Goal: Navigation & Orientation: Understand site structure

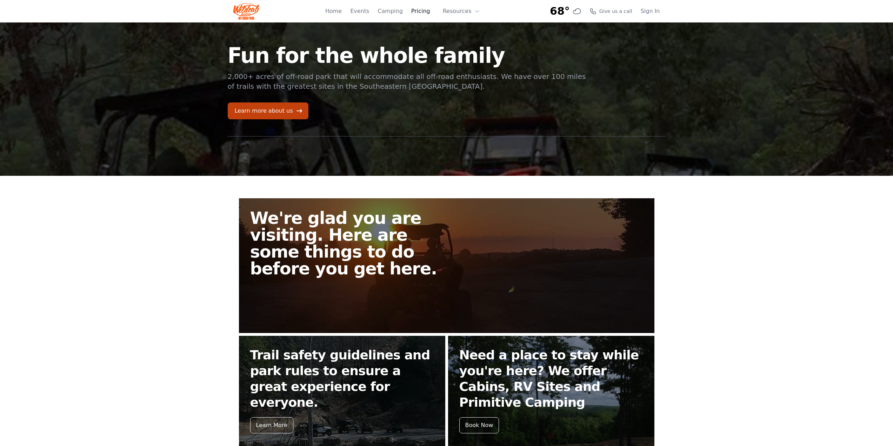
click at [425, 11] on link "Pricing" at bounding box center [420, 11] width 19 height 8
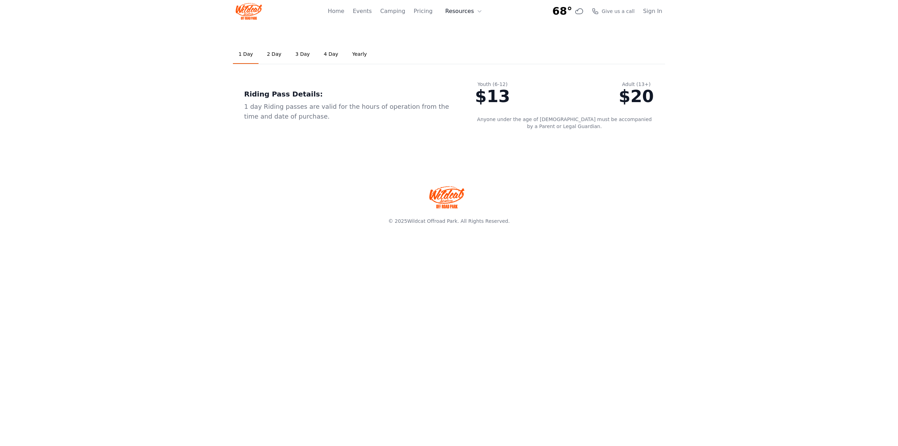
click at [464, 12] on button "Resources" at bounding box center [464, 11] width 46 height 14
click at [469, 29] on link "About" at bounding box center [474, 28] width 67 height 13
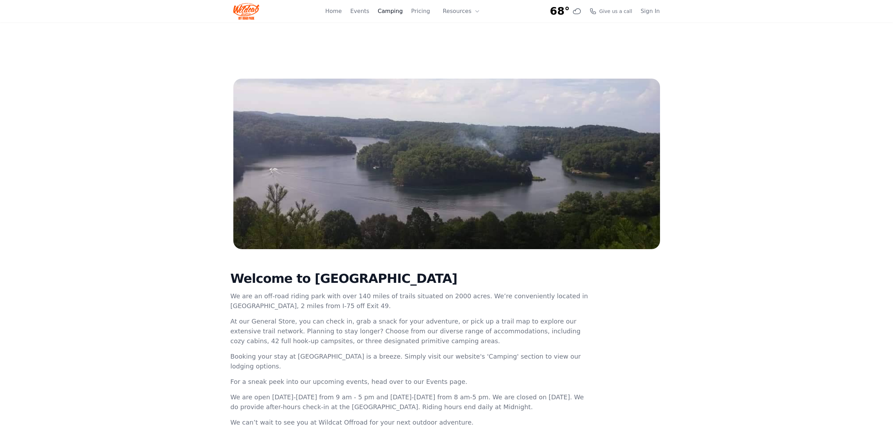
click at [395, 12] on link "Camping" at bounding box center [390, 11] width 25 height 8
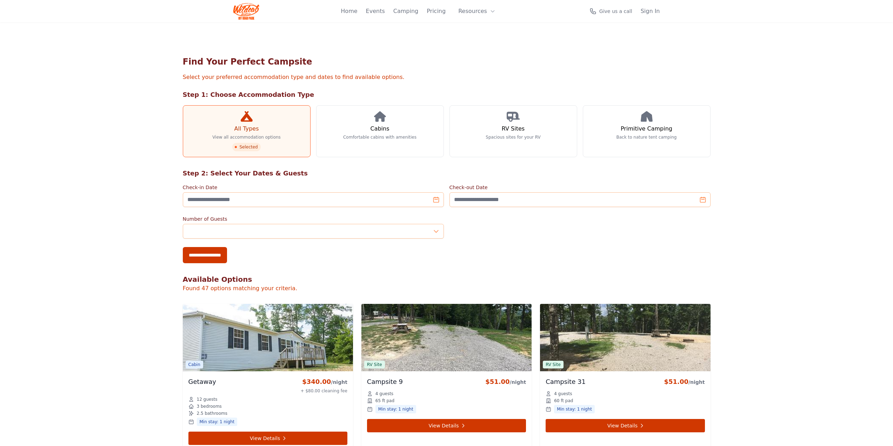
click at [453, 12] on div "Home Events Camping Pricing Resources About FAQ" at bounding box center [420, 11] width 159 height 22
click at [471, 9] on button "Resources" at bounding box center [477, 11] width 46 height 14
click at [475, 42] on link "FAQ" at bounding box center [487, 41] width 67 height 13
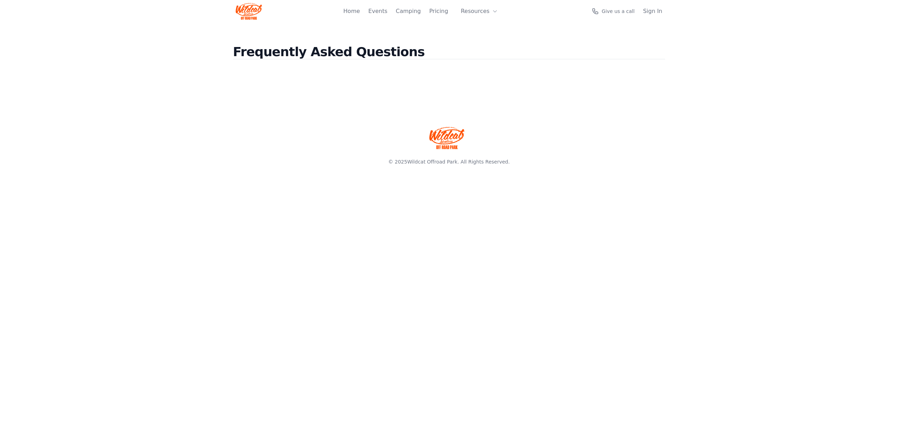
click at [350, 10] on div "Home Events Camping Pricing Resources About FAQ Give us a call Sign In Open menu" at bounding box center [449, 11] width 427 height 22
click at [360, 12] on link "Home" at bounding box center [351, 11] width 16 height 8
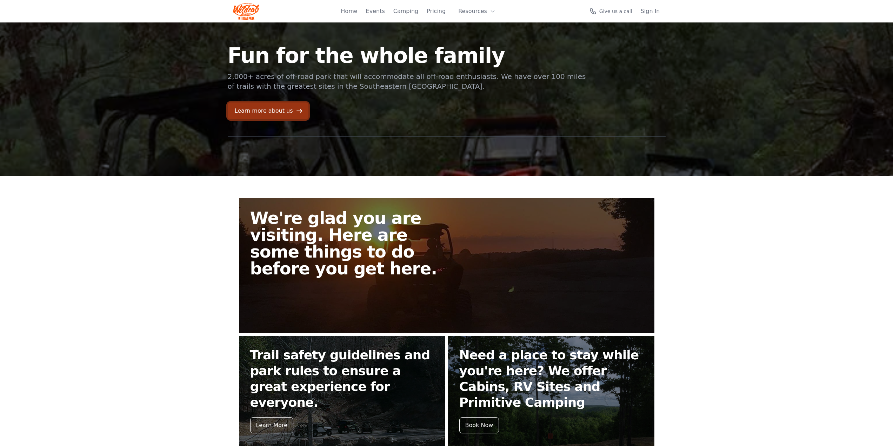
click at [275, 114] on link "Learn more about us" at bounding box center [268, 110] width 81 height 17
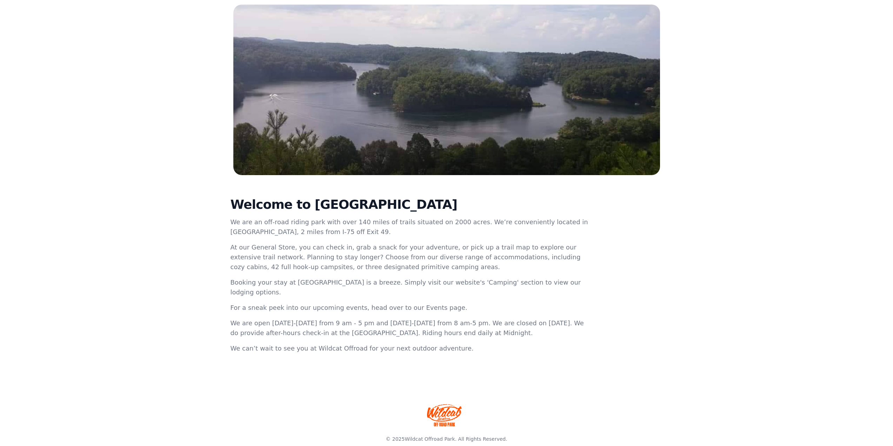
scroll to position [75, 0]
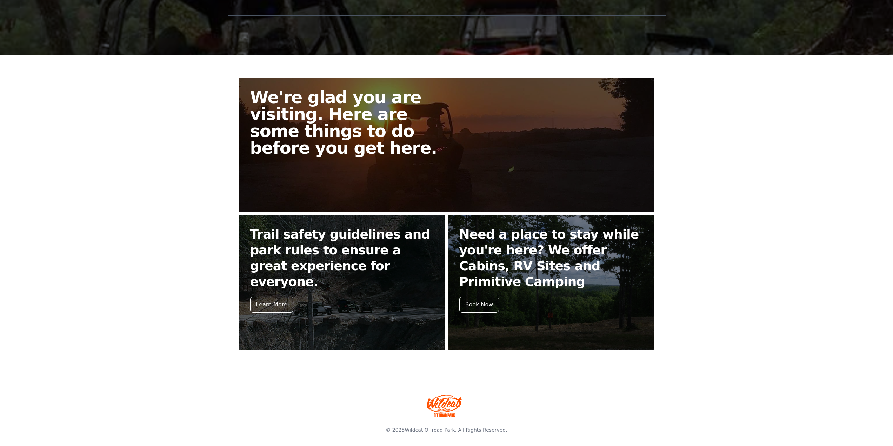
scroll to position [123, 0]
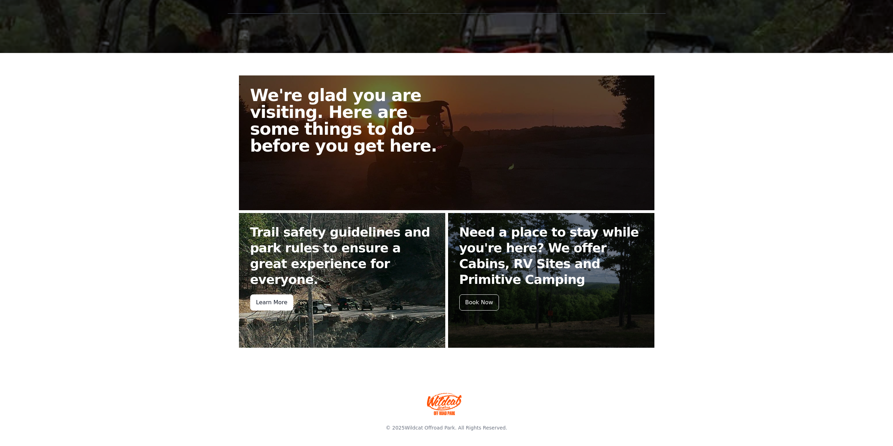
click at [273, 294] on div "Learn More" at bounding box center [271, 302] width 43 height 16
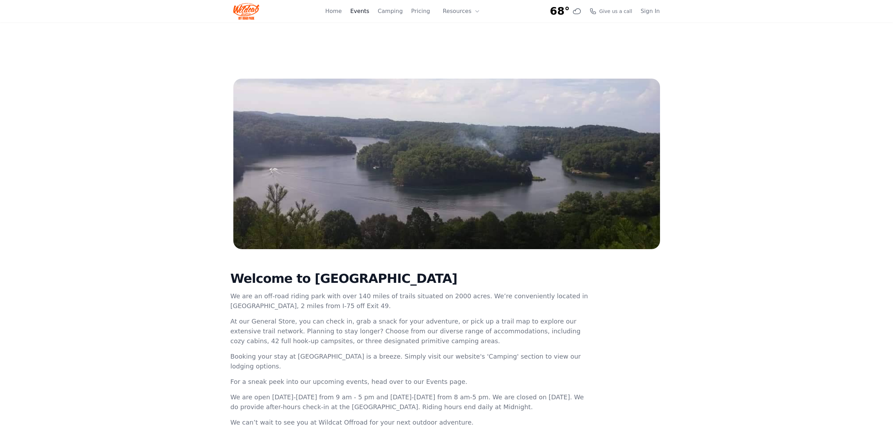
click at [369, 7] on link "Events" at bounding box center [359, 11] width 19 height 8
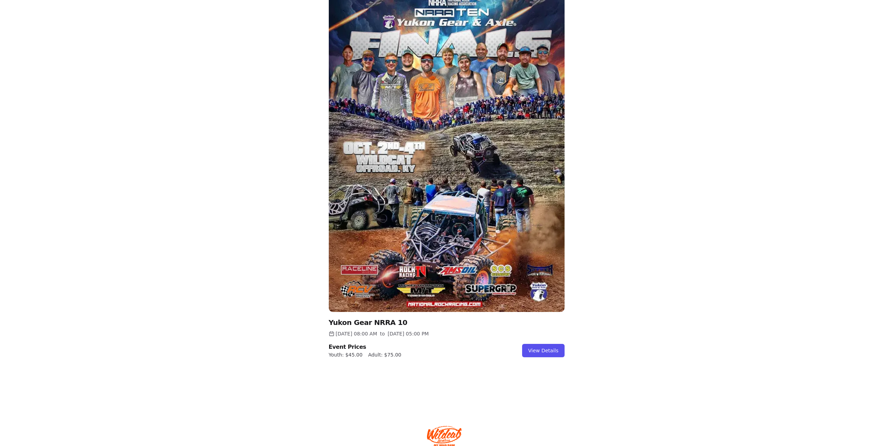
scroll to position [621, 0]
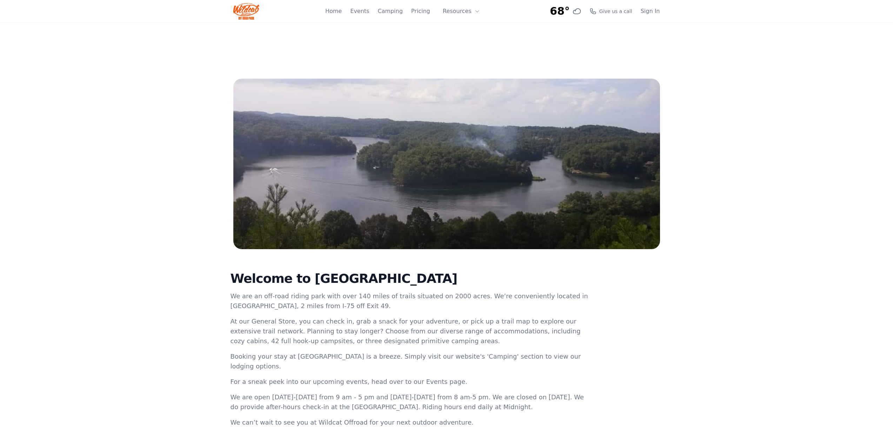
scroll to position [123, 0]
